Goal: Task Accomplishment & Management: Manage account settings

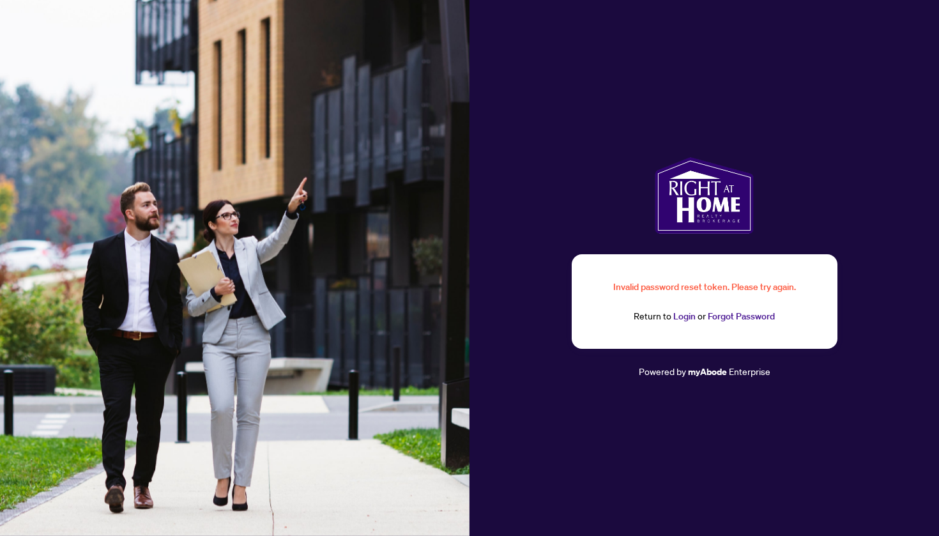
click at [733, 319] on link "Forgot Password" at bounding box center [741, 315] width 67 height 11
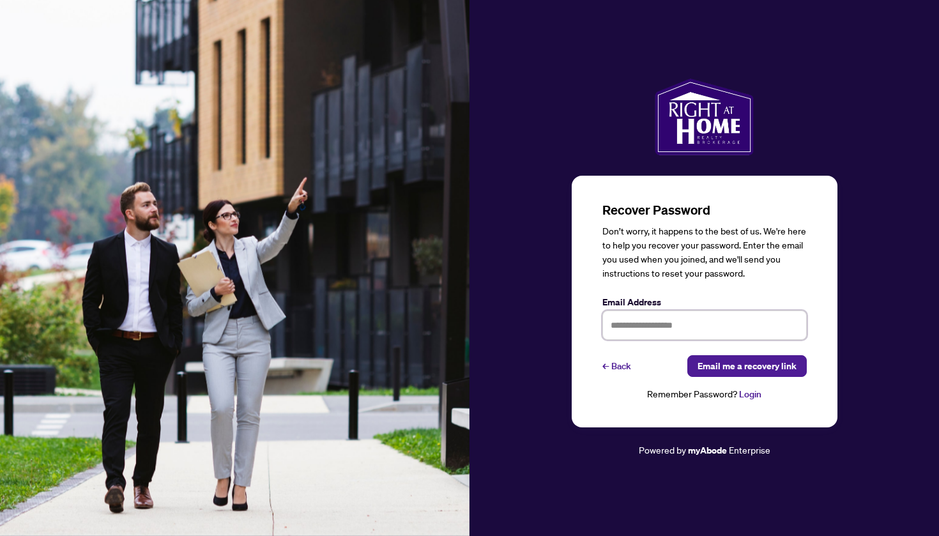
click at [700, 324] on input "text" at bounding box center [704, 324] width 204 height 29
type input "***"
click at [600, 367] on div "Recover Password Don’t worry, it happens to the best of us. We're here to help …" at bounding box center [705, 302] width 266 height 252
click at [616, 367] on link "← Back" at bounding box center [616, 366] width 29 height 22
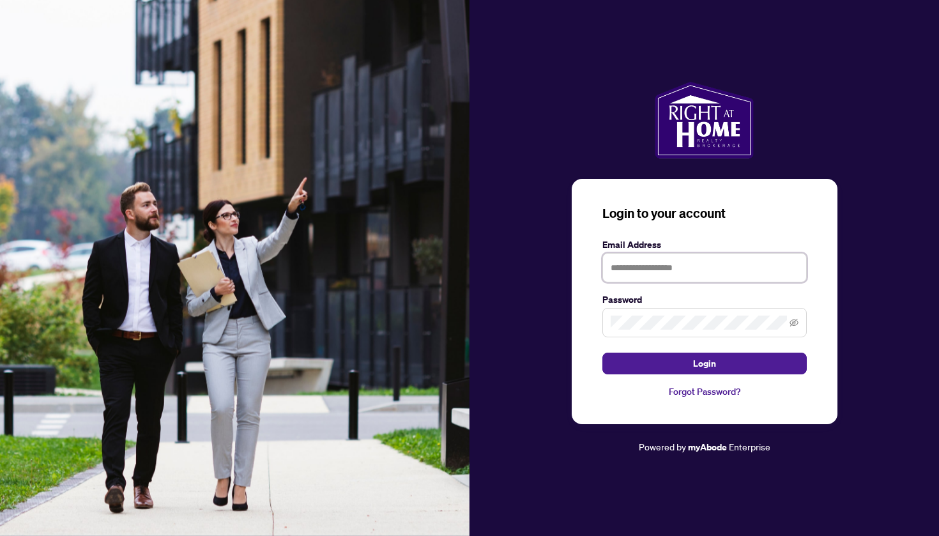
type input "**********"
click at [704, 363] on button "Login" at bounding box center [704, 364] width 204 height 22
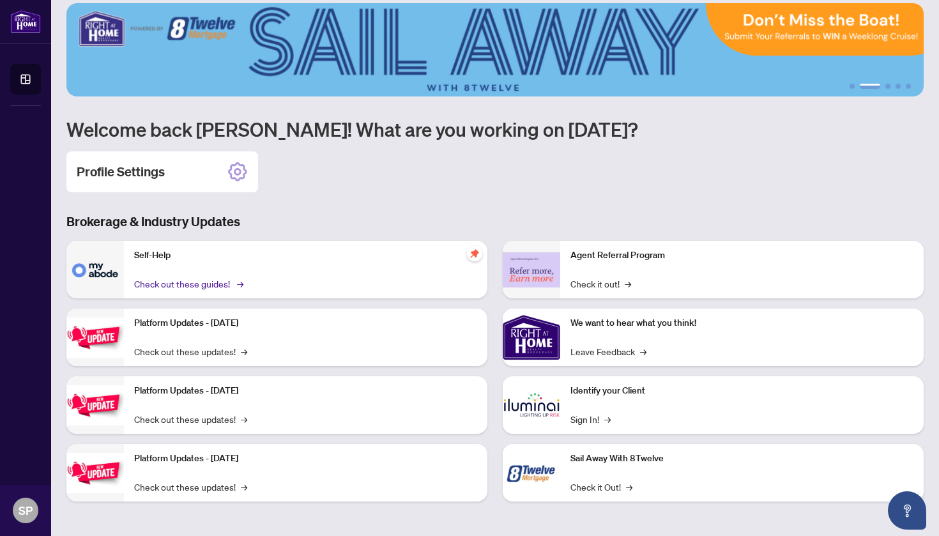
click at [203, 284] on link "Check out these guides! →" at bounding box center [187, 284] width 107 height 14
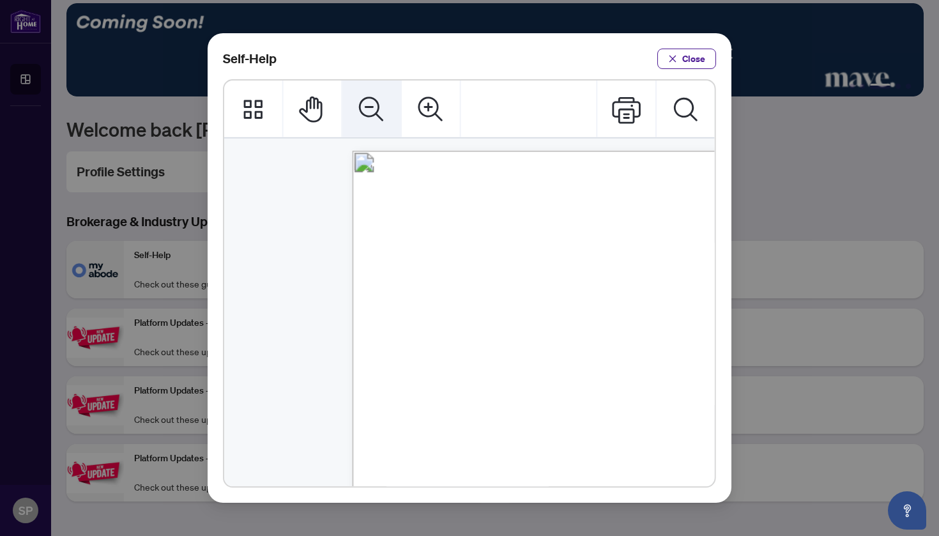
click at [374, 101] on icon "Zoom Out" at bounding box center [371, 109] width 29 height 29
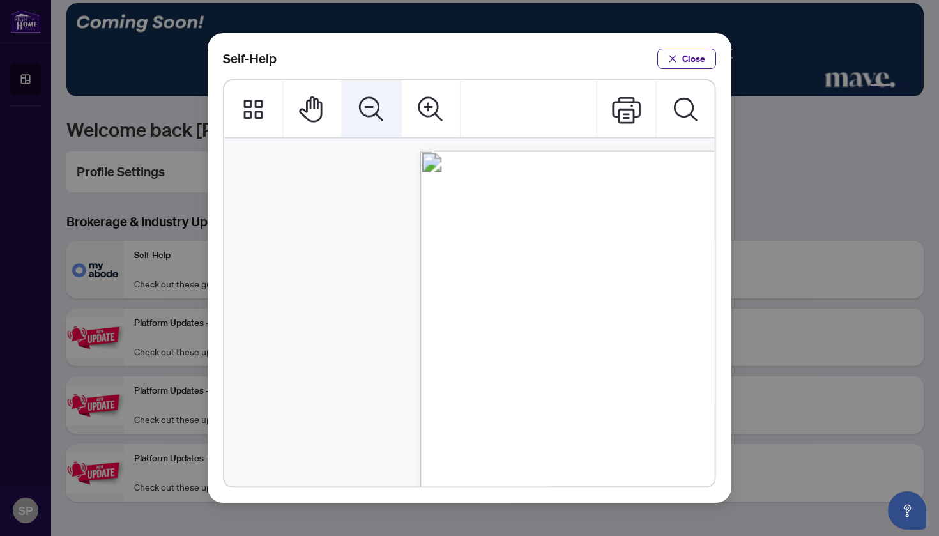
scroll to position [1, 0]
click at [374, 101] on icon "Zoom Out" at bounding box center [371, 109] width 29 height 29
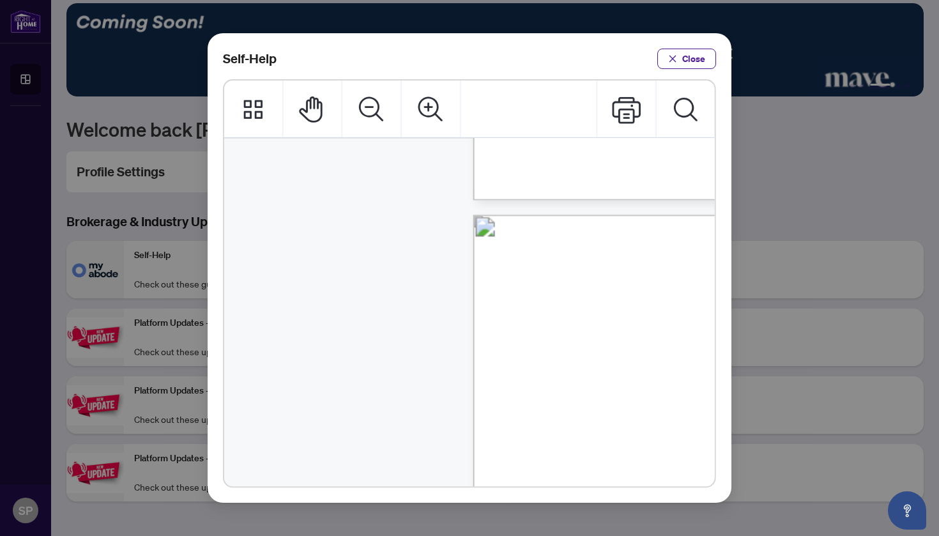
scroll to position [0, 0]
click at [694, 56] on span "Close" at bounding box center [693, 59] width 23 height 20
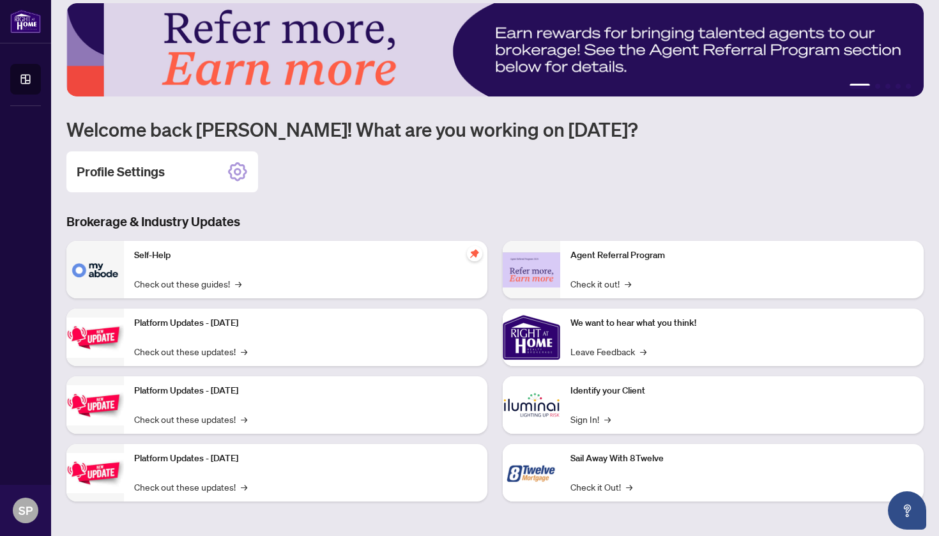
click at [754, 171] on div "Profile Settings" at bounding box center [494, 171] width 857 height 41
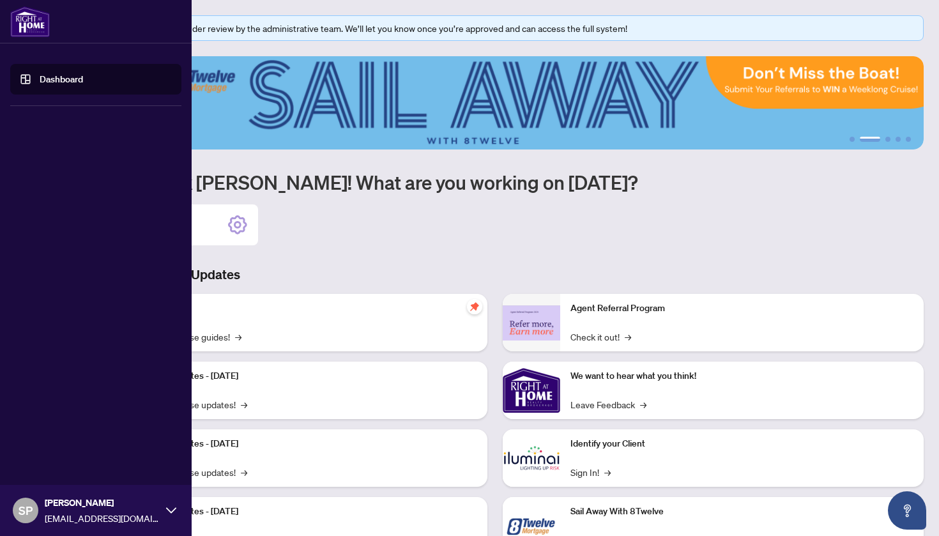
click at [40, 84] on link "Dashboard" at bounding box center [61, 78] width 43 height 11
